Goal: Complete application form: Complete application form

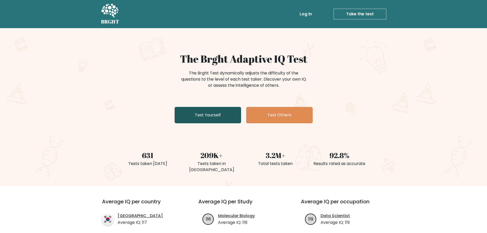
click at [205, 123] on link "Test Yourself" at bounding box center [208, 115] width 66 height 16
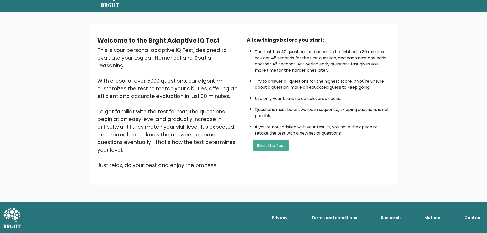
scroll to position [51, 0]
click at [278, 151] on button "Start the Test" at bounding box center [271, 145] width 36 height 10
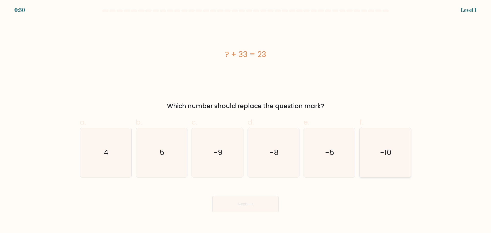
click at [383, 157] on text "-10" at bounding box center [386, 152] width 12 height 10
click at [246, 120] on input "f. -10" at bounding box center [245, 118] width 0 height 3
radio input "true"
click at [238, 212] on button "Next" at bounding box center [245, 204] width 66 height 16
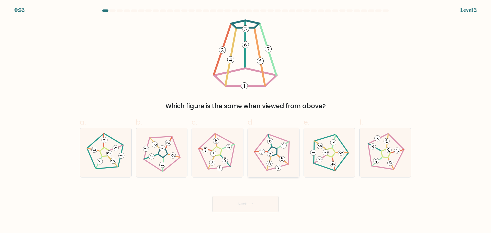
click at [266, 153] on icon at bounding box center [273, 152] width 39 height 39
click at [246, 120] on input "d." at bounding box center [245, 118] width 0 height 3
radio input "true"
click at [252, 212] on button "Next" at bounding box center [245, 204] width 66 height 16
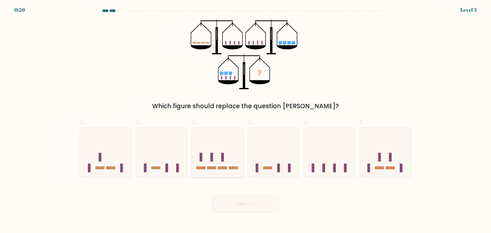
click at [227, 174] on icon at bounding box center [217, 152] width 51 height 42
click at [245, 120] on input "c." at bounding box center [245, 118] width 0 height 3
radio input "true"
click at [258, 212] on button "Next" at bounding box center [245, 204] width 66 height 16
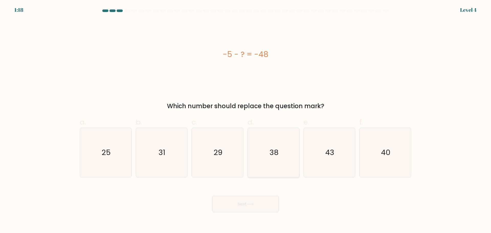
click at [282, 152] on icon "38" at bounding box center [273, 152] width 49 height 49
click at [246, 120] on input "d. 38" at bounding box center [245, 118] width 0 height 3
radio input "true"
click at [250, 205] on icon at bounding box center [250, 204] width 7 height 3
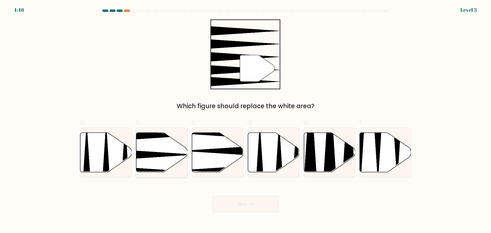
click at [141, 158] on icon at bounding box center [144, 154] width 102 height 13
click at [245, 120] on input "b." at bounding box center [245, 118] width 0 height 3
radio input "true"
click at [253, 205] on icon at bounding box center [250, 204] width 7 height 3
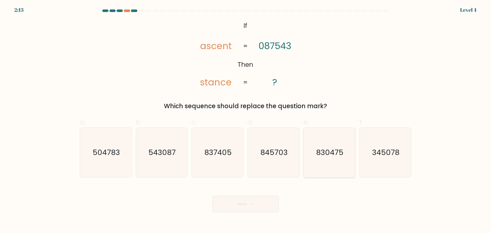
click at [323, 157] on text "830475" at bounding box center [329, 152] width 27 height 10
click at [246, 120] on input "e. 830475" at bounding box center [245, 118] width 0 height 3
radio input "true"
click at [257, 212] on button "Next" at bounding box center [245, 204] width 66 height 16
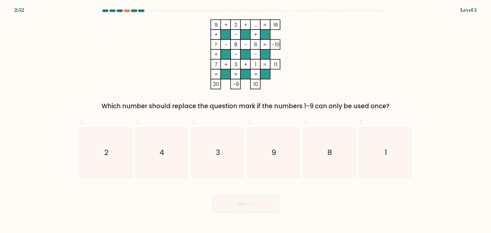
click at [411, 212] on div "Next" at bounding box center [245, 198] width 337 height 29
drag, startPoint x: 174, startPoint y: 148, endPoint x: 179, endPoint y: 152, distance: 6.1
click at [174, 148] on icon "4" at bounding box center [161, 152] width 49 height 49
click at [245, 120] on input "b. 4" at bounding box center [245, 118] width 0 height 3
radio input "true"
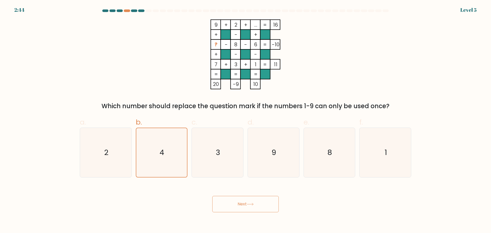
click at [243, 212] on button "Next" at bounding box center [245, 204] width 66 height 16
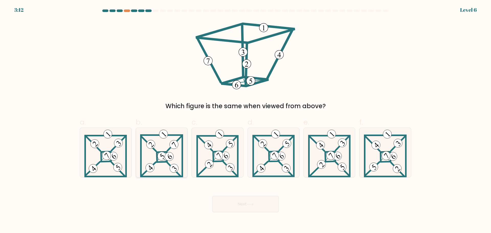
click at [166, 163] on 898 at bounding box center [169, 156] width 12 height 12
click at [245, 120] on input "b." at bounding box center [245, 118] width 0 height 3
radio input "true"
click at [246, 210] on button "Next" at bounding box center [245, 204] width 66 height 16
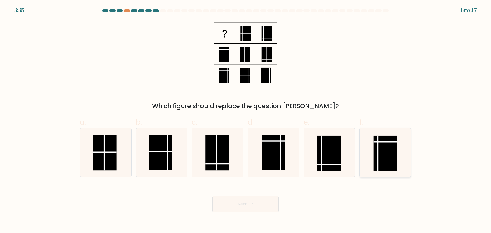
drag, startPoint x: 387, startPoint y: 155, endPoint x: 384, endPoint y: 150, distance: 6.2
click at [388, 150] on rect at bounding box center [385, 152] width 24 height 35
click at [246, 120] on input "f." at bounding box center [245, 118] width 0 height 3
radio input "true"
click at [240, 209] on button "Next" at bounding box center [245, 204] width 66 height 16
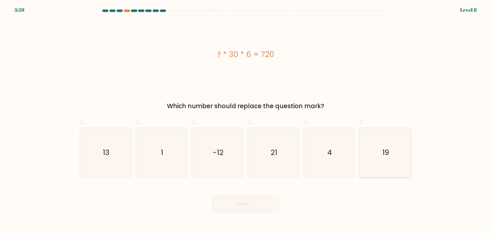
click at [387, 166] on icon "19" at bounding box center [384, 152] width 49 height 49
click at [246, 120] on input "f. 19" at bounding box center [245, 118] width 0 height 3
radio input "true"
click at [260, 212] on button "Next" at bounding box center [245, 204] width 66 height 16
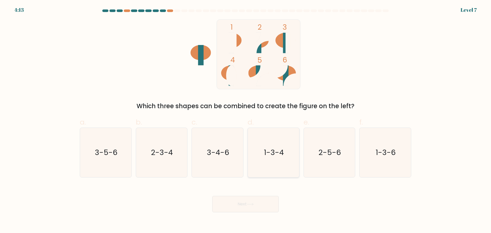
click at [282, 174] on icon "1-3-4" at bounding box center [273, 152] width 49 height 49
click at [246, 120] on input "d. 1-3-4" at bounding box center [245, 118] width 0 height 3
radio input "true"
click at [260, 212] on button "Next" at bounding box center [245, 204] width 66 height 16
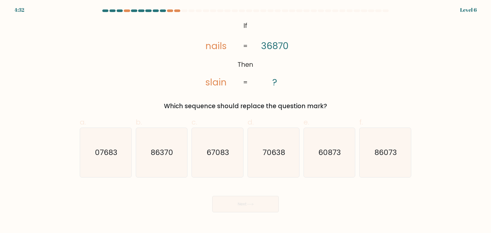
drag, startPoint x: 95, startPoint y: 173, endPoint x: 165, endPoint y: 184, distance: 70.4
click at [95, 172] on icon "07683" at bounding box center [105, 152] width 49 height 49
click at [245, 120] on input "a. 07683" at bounding box center [245, 118] width 0 height 3
radio input "true"
click at [250, 205] on icon at bounding box center [250, 204] width 7 height 3
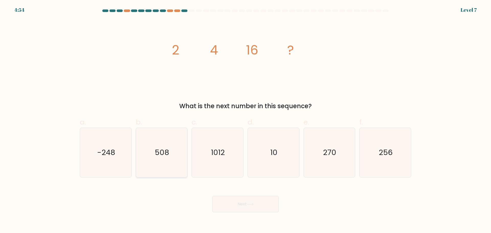
click at [160, 157] on text "508" at bounding box center [162, 152] width 14 height 10
click at [245, 120] on input "b. 508" at bounding box center [245, 118] width 0 height 3
radio input "true"
click at [235, 212] on button "Next" at bounding box center [245, 204] width 66 height 16
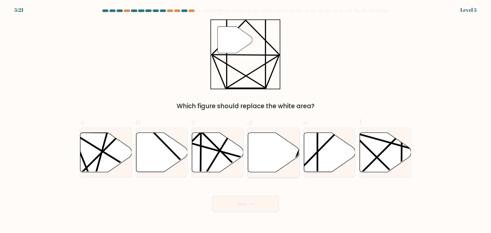
drag, startPoint x: 322, startPoint y: 146, endPoint x: 295, endPoint y: 171, distance: 37.4
click at [323, 145] on icon at bounding box center [329, 151] width 51 height 39
click at [246, 120] on input "e." at bounding box center [245, 118] width 0 height 3
radio input "true"
click at [244, 210] on button "Next" at bounding box center [245, 204] width 66 height 16
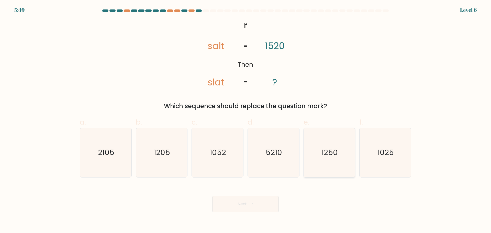
click at [336, 166] on icon "1250" at bounding box center [328, 152] width 49 height 49
click at [246, 120] on input "e. 1250" at bounding box center [245, 118] width 0 height 3
radio input "true"
click at [260, 212] on button "Next" at bounding box center [245, 204] width 66 height 16
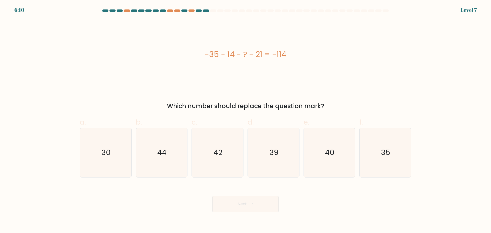
click at [295, 212] on div "Next" at bounding box center [245, 198] width 337 height 29
click at [225, 173] on icon "42" at bounding box center [217, 152] width 49 height 49
click at [245, 120] on input "c. 42" at bounding box center [245, 118] width 0 height 3
radio input "true"
click at [254, 205] on icon at bounding box center [250, 204] width 7 height 3
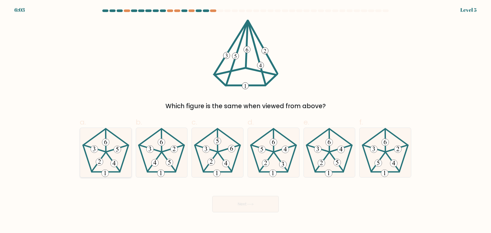
click at [116, 166] on 638 at bounding box center [113, 162] width 7 height 7
click at [245, 120] on input "a." at bounding box center [245, 118] width 0 height 3
radio input "true"
click at [260, 212] on button "Next" at bounding box center [245, 204] width 66 height 16
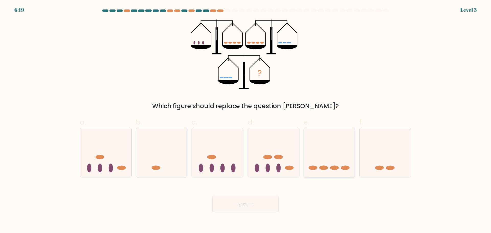
click at [318, 174] on icon at bounding box center [329, 152] width 51 height 42
click at [246, 120] on input "e." at bounding box center [245, 118] width 0 height 3
radio input "true"
click at [241, 212] on button "Next" at bounding box center [245, 204] width 66 height 16
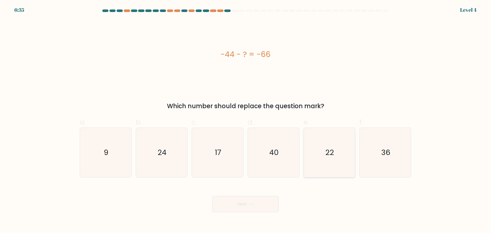
click at [322, 167] on icon "22" at bounding box center [328, 152] width 49 height 49
click at [246, 120] on input "e. 22" at bounding box center [245, 118] width 0 height 3
radio input "true"
click at [248, 212] on button "Next" at bounding box center [245, 204] width 66 height 16
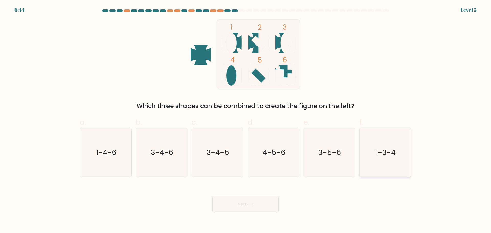
drag, startPoint x: 387, startPoint y: 163, endPoint x: 380, endPoint y: 166, distance: 7.9
click at [387, 163] on icon "1-3-4" at bounding box center [384, 152] width 49 height 49
click at [246, 120] on input "f. 1-3-4" at bounding box center [245, 118] width 0 height 3
radio input "true"
click at [232, 212] on button "Next" at bounding box center [245, 204] width 66 height 16
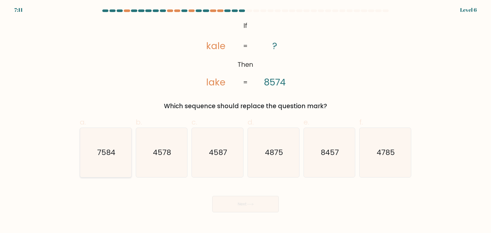
click at [112, 157] on text "7584" at bounding box center [106, 152] width 18 height 10
click at [245, 120] on input "a. 7584" at bounding box center [245, 118] width 0 height 3
radio input "true"
click at [248, 211] on button "Next" at bounding box center [245, 204] width 66 height 16
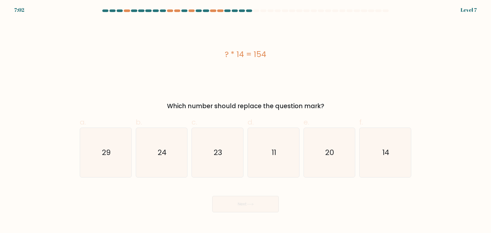
drag, startPoint x: 273, startPoint y: 164, endPoint x: 262, endPoint y: 184, distance: 22.7
click at [273, 164] on icon "11" at bounding box center [273, 152] width 49 height 49
click at [246, 120] on input "d. 11" at bounding box center [245, 118] width 0 height 3
radio input "true"
click at [250, 205] on icon at bounding box center [250, 204] width 7 height 3
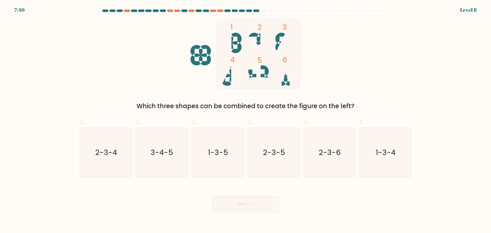
click at [236, 50] on icon at bounding box center [231, 43] width 20 height 20
click at [377, 163] on icon "1-3-4" at bounding box center [384, 152] width 49 height 49
click at [246, 120] on input "f. 1-3-4" at bounding box center [245, 118] width 0 height 3
radio input "true"
click at [245, 212] on button "Next" at bounding box center [245, 204] width 66 height 16
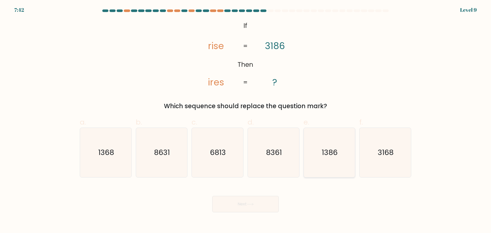
click at [332, 168] on icon "1386" at bounding box center [328, 152] width 49 height 49
click at [246, 120] on input "e. 1386" at bounding box center [245, 118] width 0 height 3
radio input "true"
click at [247, 212] on button "Next" at bounding box center [245, 204] width 66 height 16
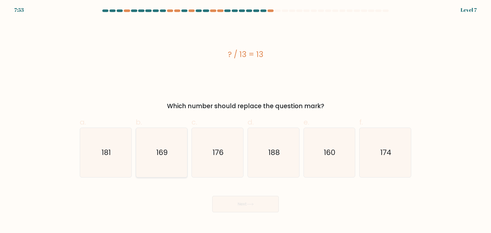
click at [160, 170] on icon "169" at bounding box center [161, 152] width 49 height 49
click at [245, 120] on input "b. 169" at bounding box center [245, 118] width 0 height 3
radio input "true"
click at [258, 212] on button "Next" at bounding box center [245, 204] width 66 height 16
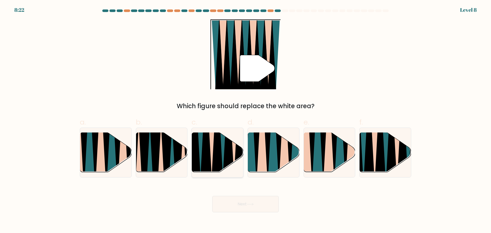
click at [217, 151] on icon at bounding box center [217, 133] width 12 height 103
click at [245, 120] on input "c." at bounding box center [245, 118] width 0 height 3
radio input "true"
click at [250, 209] on button "Next" at bounding box center [245, 204] width 66 height 16
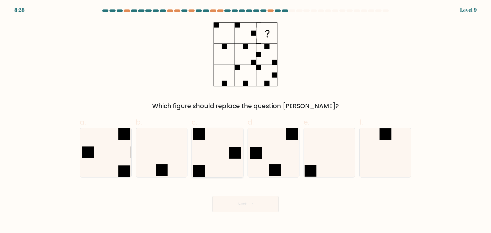
click at [223, 156] on icon at bounding box center [217, 152] width 49 height 49
click at [245, 120] on input "c." at bounding box center [245, 118] width 0 height 3
radio input "true"
click at [249, 210] on button "Next" at bounding box center [245, 204] width 66 height 16
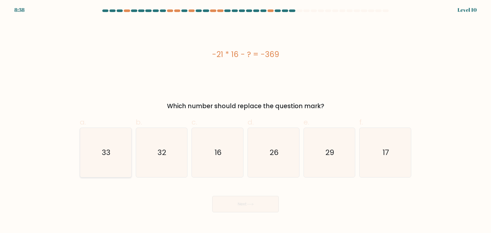
click at [119, 158] on icon "33" at bounding box center [105, 152] width 49 height 49
click at [245, 120] on input "a. 33" at bounding box center [245, 118] width 0 height 3
radio input "true"
click at [228, 212] on button "Next" at bounding box center [245, 204] width 66 height 16
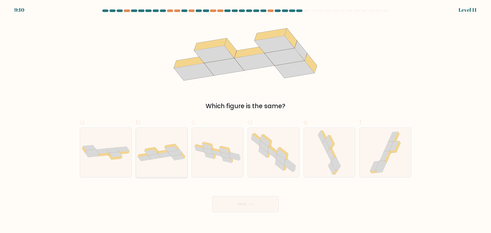
click at [160, 159] on icon at bounding box center [155, 157] width 14 height 6
click at [245, 120] on input "b." at bounding box center [245, 118] width 0 height 3
radio input "true"
click at [261, 212] on button "Next" at bounding box center [245, 204] width 66 height 16
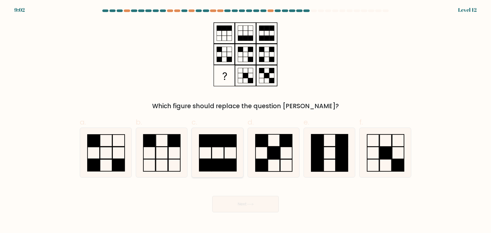
click at [225, 168] on rect at bounding box center [230, 165] width 12 height 12
click at [245, 120] on input "c." at bounding box center [245, 118] width 0 height 3
radio input "true"
click at [257, 212] on button "Next" at bounding box center [245, 204] width 66 height 16
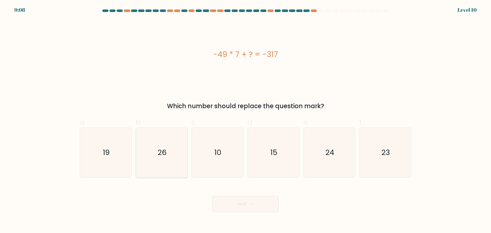
click at [161, 168] on icon "26" at bounding box center [161, 152] width 49 height 49
click at [245, 120] on input "b. 26" at bounding box center [245, 118] width 0 height 3
radio input "true"
click at [232, 210] on button "Next" at bounding box center [245, 204] width 66 height 16
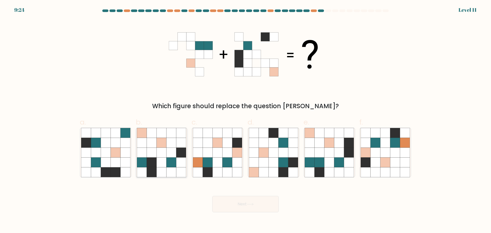
click at [167, 167] on icon at bounding box center [171, 162] width 10 height 10
click at [245, 120] on input "b." at bounding box center [245, 118] width 0 height 3
radio input "true"
click at [308, 209] on div "Next" at bounding box center [245, 198] width 337 height 29
click at [313, 157] on icon at bounding box center [310, 152] width 10 height 10
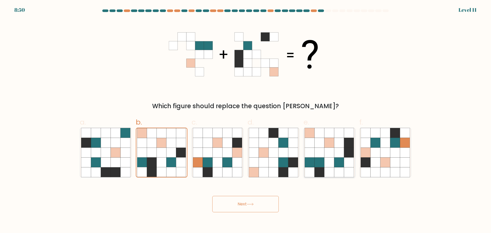
click at [246, 120] on input "e." at bounding box center [245, 118] width 0 height 3
radio input "true"
click at [252, 212] on button "Next" at bounding box center [245, 204] width 66 height 16
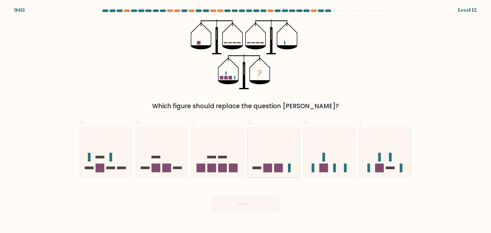
click at [280, 172] on rect at bounding box center [278, 168] width 9 height 9
click at [246, 120] on input "d." at bounding box center [245, 118] width 0 height 3
radio input "true"
drag, startPoint x: 261, startPoint y: 212, endPoint x: 262, endPoint y: 207, distance: 4.5
click at [261, 211] on button "Next" at bounding box center [245, 204] width 66 height 16
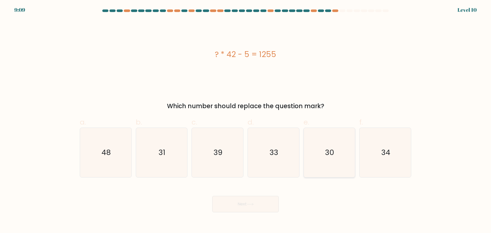
click at [323, 160] on icon "30" at bounding box center [328, 152] width 49 height 49
click at [246, 120] on input "e. 30" at bounding box center [245, 118] width 0 height 3
radio input "true"
click at [257, 212] on button "Next" at bounding box center [245, 204] width 66 height 16
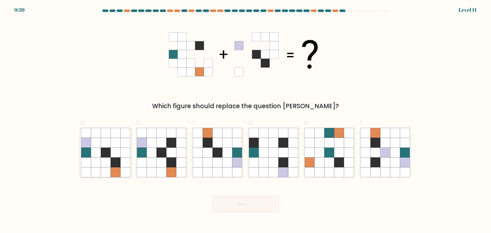
click at [103, 167] on icon at bounding box center [106, 162] width 10 height 10
click at [245, 120] on input "a." at bounding box center [245, 118] width 0 height 3
radio input "true"
click at [231, 211] on button "Next" at bounding box center [245, 204] width 66 height 16
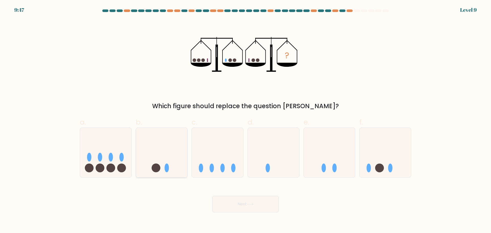
click at [169, 174] on icon at bounding box center [161, 152] width 51 height 42
click at [245, 120] on input "b." at bounding box center [245, 118] width 0 height 3
radio input "true"
click at [241, 212] on button "Next" at bounding box center [245, 204] width 66 height 16
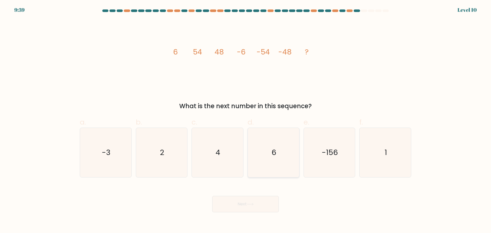
click at [278, 144] on icon "6" at bounding box center [273, 152] width 49 height 49
click at [246, 120] on input "d. 6" at bounding box center [245, 118] width 0 height 3
radio input "true"
click at [256, 212] on button "Next" at bounding box center [245, 204] width 66 height 16
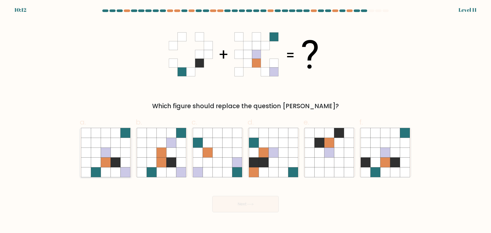
click at [123, 154] on icon at bounding box center [125, 152] width 10 height 10
click at [245, 120] on input "a." at bounding box center [245, 118] width 0 height 3
radio input "true"
click at [245, 212] on button "Next" at bounding box center [245, 204] width 66 height 16
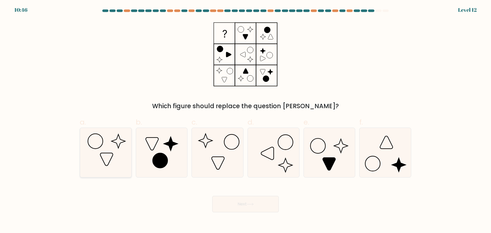
click at [119, 171] on icon at bounding box center [105, 152] width 49 height 49
click at [245, 120] on input "a." at bounding box center [245, 118] width 0 height 3
radio input "true"
click at [261, 212] on button "Next" at bounding box center [245, 204] width 66 height 16
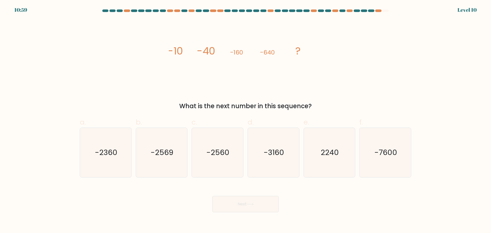
drag, startPoint x: 219, startPoint y: 153, endPoint x: 241, endPoint y: 208, distance: 58.6
click at [219, 153] on text "-2560" at bounding box center [218, 152] width 23 height 10
click at [245, 120] on input "c. -2560" at bounding box center [245, 118] width 0 height 3
radio input "true"
click at [253, 205] on icon at bounding box center [250, 204] width 7 height 3
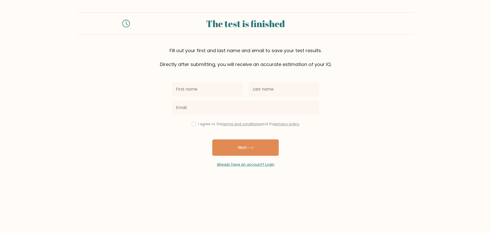
click at [234, 96] on input "text" at bounding box center [207, 89] width 71 height 14
type input "Maylene"
click at [271, 96] on input "text" at bounding box center [283, 89] width 71 height 14
type input "Dela Rosa"
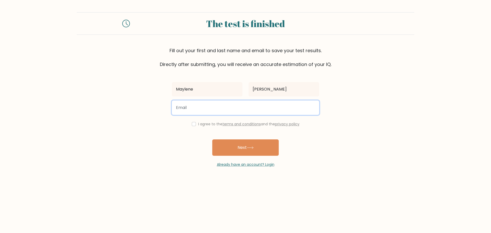
click at [244, 115] on input "email" at bounding box center [245, 107] width 147 height 14
type input "dawn.kurtney0820@gmail.com"
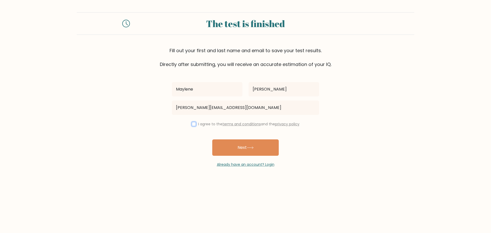
click at [192, 126] on input "checkbox" at bounding box center [194, 124] width 4 height 4
checkbox input "true"
click at [230, 156] on button "Next" at bounding box center [245, 147] width 66 height 16
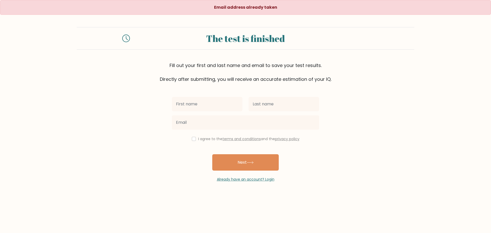
drag, startPoint x: 204, startPoint y: 121, endPoint x: 212, endPoint y: 119, distance: 7.4
click at [204, 111] on input "text" at bounding box center [207, 104] width 71 height 14
type input "May"
click at [285, 111] on input "text" at bounding box center [283, 104] width 71 height 14
type input "Dela Rosa"
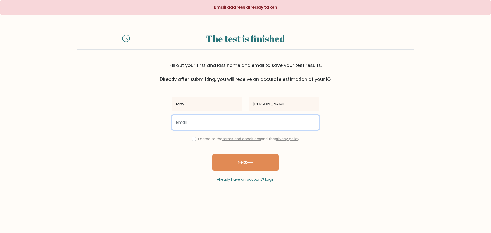
click at [210, 130] on input "email" at bounding box center [245, 122] width 147 height 14
type input "delarosadoll75@gmail.com"
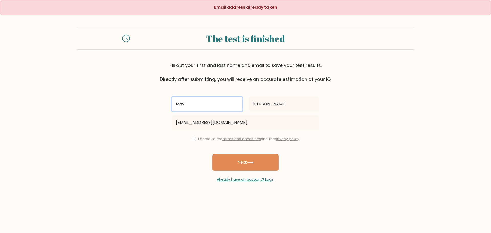
drag, startPoint x: 194, startPoint y: 121, endPoint x: 174, endPoint y: 121, distance: 20.7
click at [174, 111] on input "May" at bounding box center [207, 104] width 71 height 14
type input "Doll"
click at [192, 141] on input "checkbox" at bounding box center [194, 139] width 4 height 4
checkbox input "true"
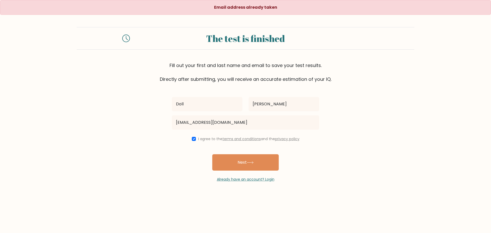
click at [241, 170] on button "Next" at bounding box center [245, 162] width 66 height 16
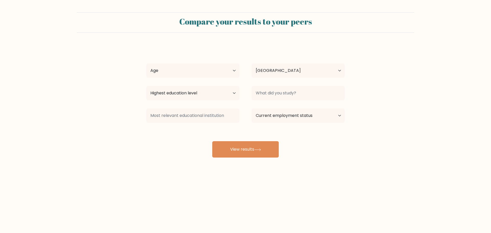
select select "PH"
click at [258, 157] on button "View results" at bounding box center [245, 149] width 66 height 16
click at [231, 78] on select "Age Under [DEMOGRAPHIC_DATA] [DEMOGRAPHIC_DATA] [DEMOGRAPHIC_DATA] [DEMOGRAPHIC…" at bounding box center [192, 70] width 93 height 14
select select "45_54"
click at [147, 78] on select "Age Under [DEMOGRAPHIC_DATA] [DEMOGRAPHIC_DATA] [DEMOGRAPHIC_DATA] [DEMOGRAPHIC…" at bounding box center [192, 70] width 93 height 14
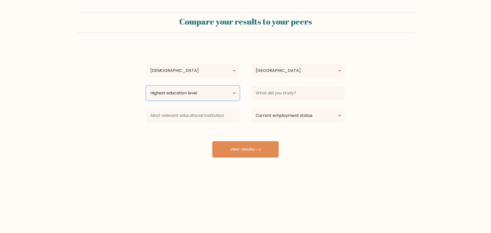
click at [233, 100] on select "Highest education level No schooling Primary Lower Secondary Upper Secondary Oc…" at bounding box center [192, 93] width 93 height 14
select select "bachelors_degree"
click at [147, 100] on select "Highest education level No schooling Primary Lower Secondary Upper Secondary Oc…" at bounding box center [192, 93] width 93 height 14
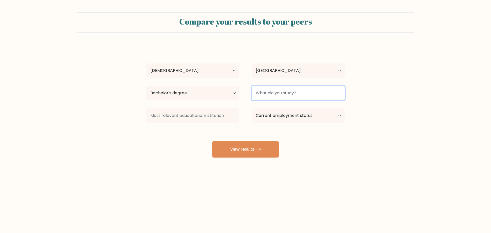
click at [327, 100] on input at bounding box center [297, 93] width 93 height 14
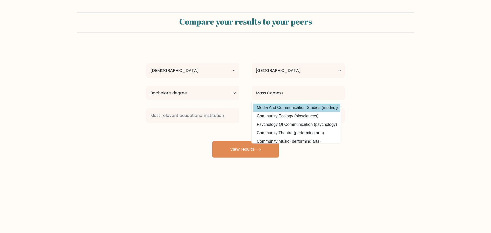
click at [308, 112] on option "Media And Communication Studies (media, journalism and communications)" at bounding box center [296, 108] width 87 height 8
type input "Media And Communication Studies"
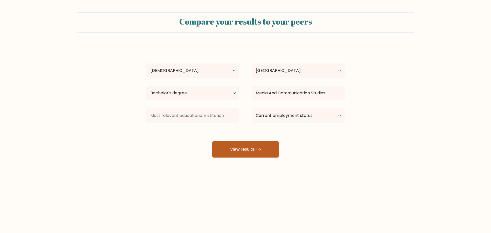
click at [241, 157] on button "View results" at bounding box center [245, 149] width 66 height 16
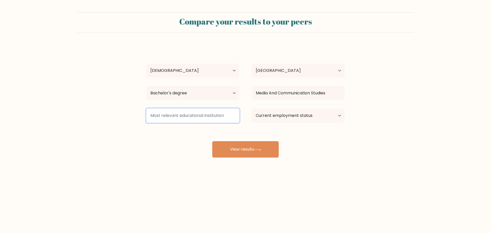
click at [222, 123] on input at bounding box center [192, 115] width 93 height 14
click at [223, 123] on input at bounding box center [192, 115] width 93 height 14
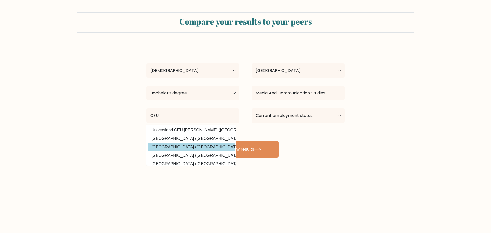
click at [175, 151] on option "[GEOGRAPHIC_DATA] ([GEOGRAPHIC_DATA])" at bounding box center [190, 147] width 87 height 8
type input "[GEOGRAPHIC_DATA]"
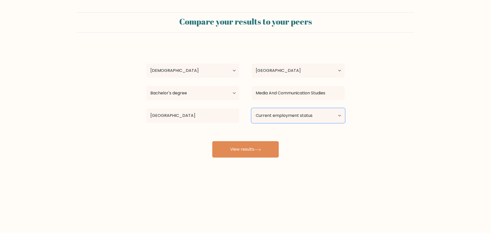
click at [335, 123] on select "Current employment status Employed Student Retired Other / prefer not to answer" at bounding box center [297, 115] width 93 height 14
select select "other"
click at [253, 123] on select "Current employment status Employed Student Retired Other / prefer not to answer" at bounding box center [297, 115] width 93 height 14
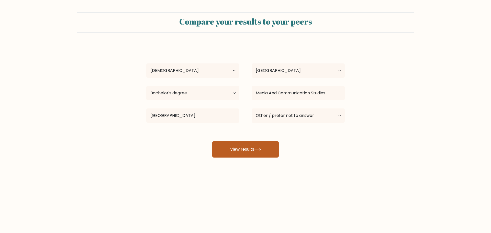
click at [263, 157] on button "View results" at bounding box center [245, 149] width 66 height 16
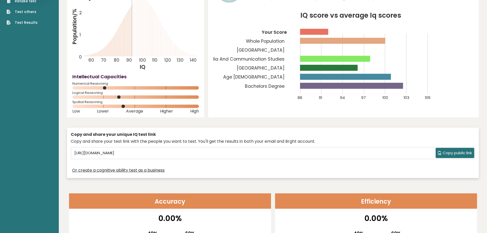
scroll to position [51, 0]
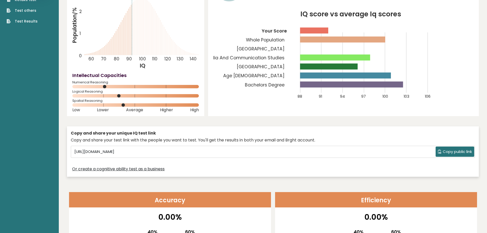
click at [446, 155] on span "Copy public link" at bounding box center [457, 152] width 29 height 6
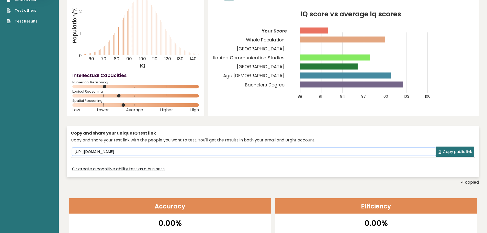
scroll to position [26, 0]
